Goal: Task Accomplishment & Management: Complete application form

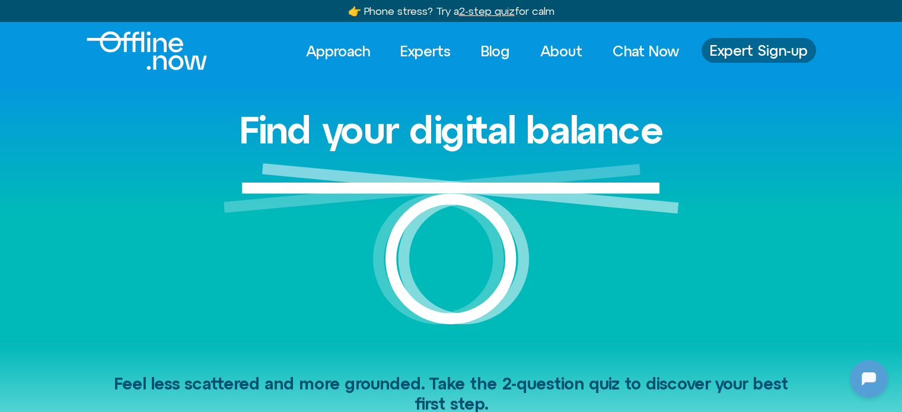
click at [744, 51] on span "Expert Sign-up" at bounding box center [759, 50] width 98 height 15
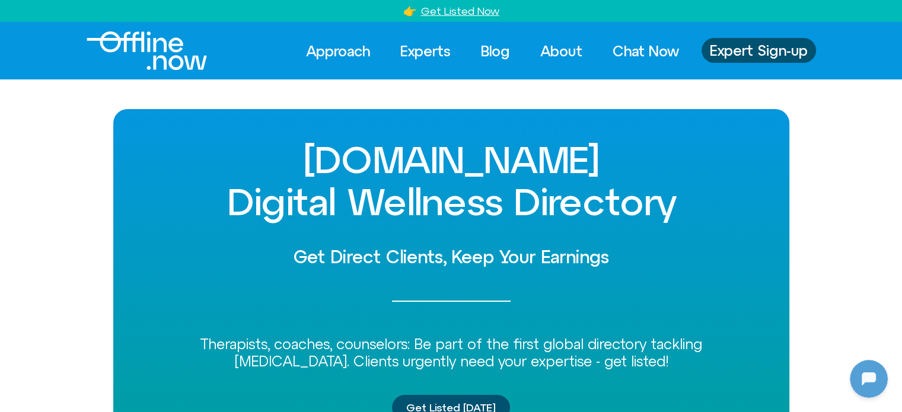
click at [186, 43] on img "Logo" at bounding box center [147, 50] width 120 height 39
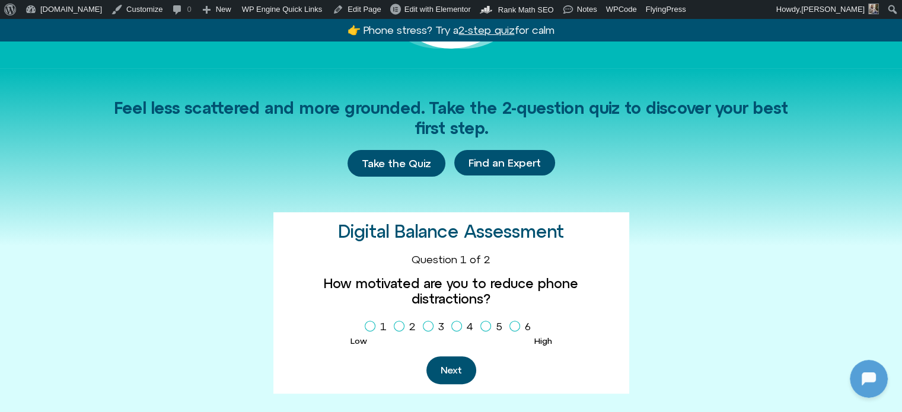
scroll to position [297, 0]
